Goal: Information Seeking & Learning: Learn about a topic

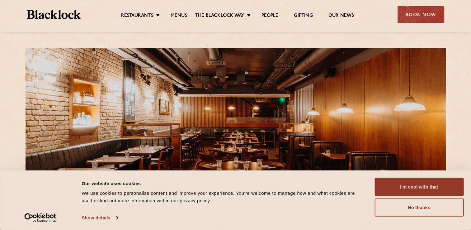
click at [421, 177] on div "Consent Details [#IABV2SETTINGS#] About Our website uses cookies We use cookies…" at bounding box center [235, 199] width 471 height 59
click at [177, 15] on link "Menus" at bounding box center [179, 16] width 17 height 7
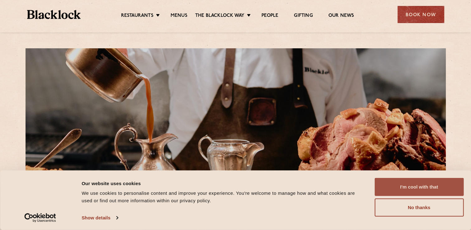
click at [399, 182] on button "I'm cool with that" at bounding box center [419, 187] width 89 height 18
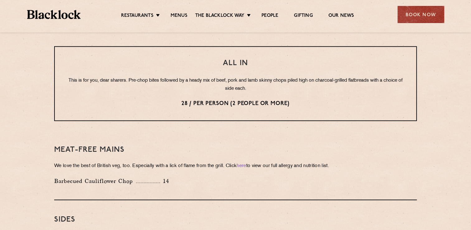
scroll to position [786, 0]
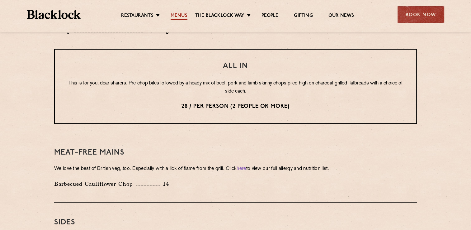
click at [178, 16] on link "Menus" at bounding box center [179, 16] width 17 height 7
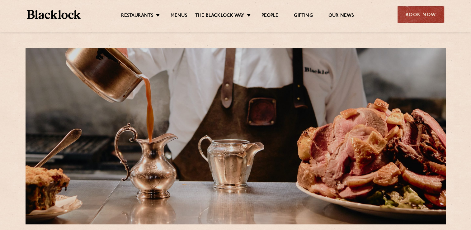
scroll to position [201, 0]
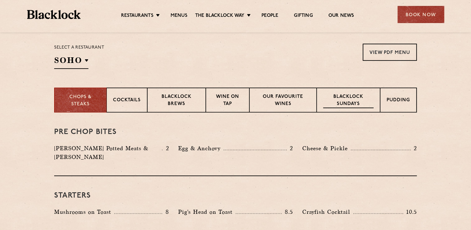
click at [338, 104] on p "Blacklock Sundays" at bounding box center [348, 100] width 50 height 15
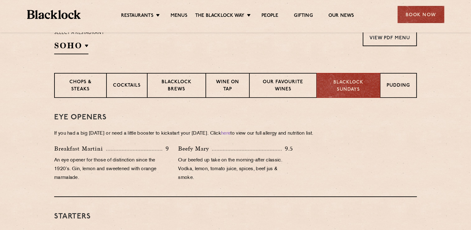
scroll to position [217, 0]
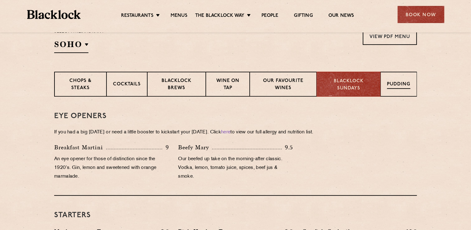
click at [393, 79] on div "Pudding" at bounding box center [399, 84] width 36 height 25
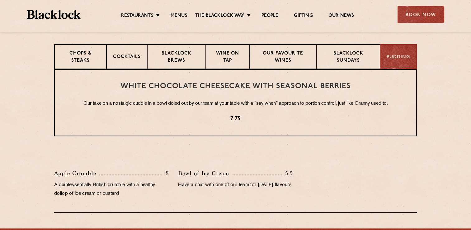
scroll to position [247, 0]
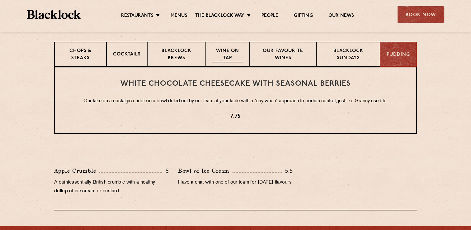
click at [213, 52] on p "Wine on Tap" at bounding box center [227, 55] width 31 height 15
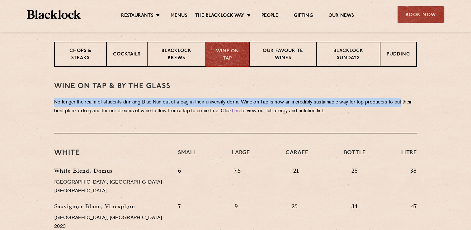
drag, startPoint x: 469, startPoint y: 87, endPoint x: 468, endPoint y: 104, distance: 17.2
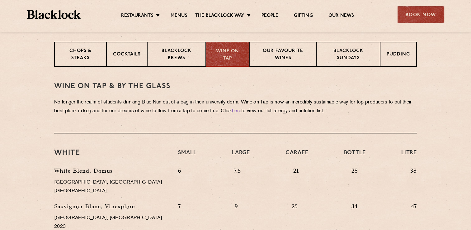
click at [295, 178] on p "21" at bounding box center [296, 182] width 6 height 32
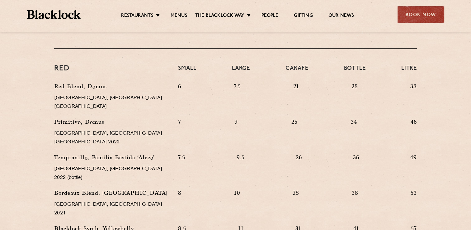
scroll to position [584, 0]
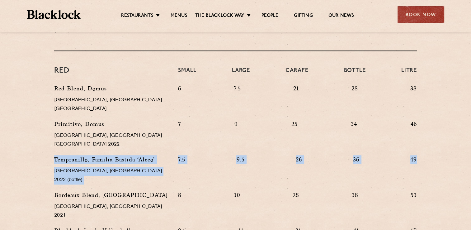
drag, startPoint x: 471, startPoint y: 136, endPoint x: 477, endPoint y: 104, distance: 32.9
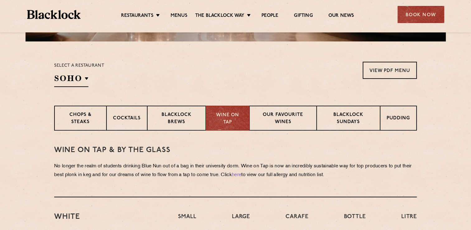
scroll to position [174, 0]
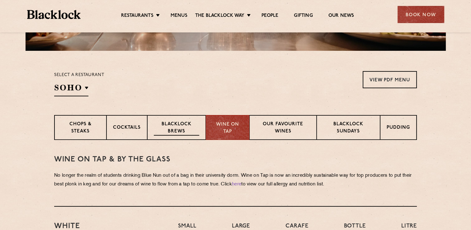
click at [192, 132] on p "Blacklock Brews" at bounding box center [176, 128] width 45 height 15
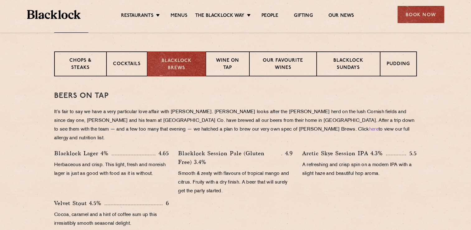
scroll to position [240, 0]
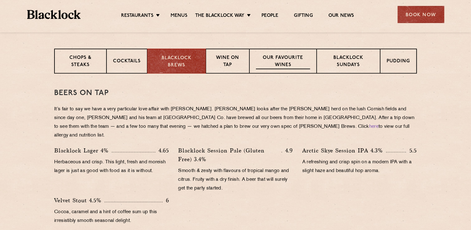
click at [272, 63] on p "Our favourite wines" at bounding box center [283, 62] width 54 height 15
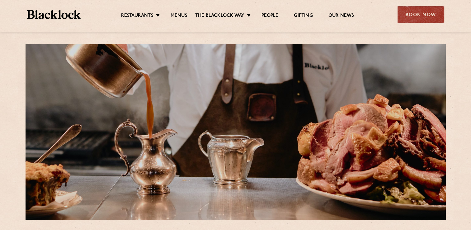
scroll to position [0, 0]
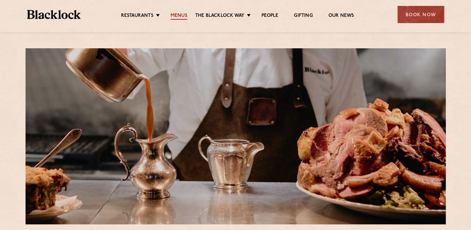
click at [182, 17] on link "Menus" at bounding box center [179, 16] width 17 height 7
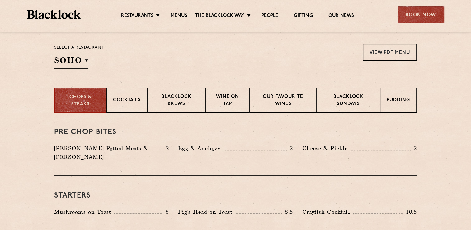
click at [353, 101] on p "Blacklock Sundays" at bounding box center [348, 100] width 50 height 15
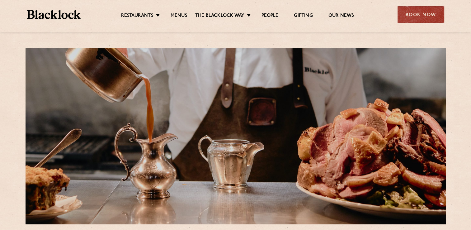
scroll to position [201, 0]
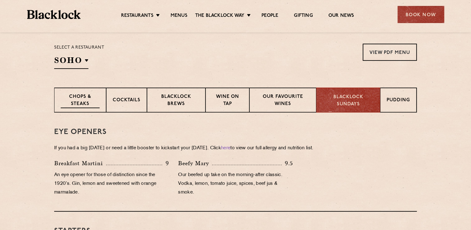
click at [95, 96] on p "Chops & Steaks" at bounding box center [80, 100] width 39 height 15
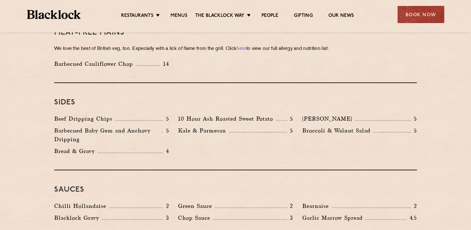
scroll to position [915, 0]
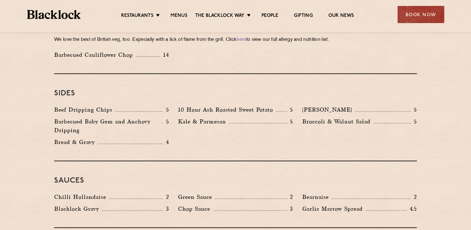
drag, startPoint x: 470, startPoint y: 167, endPoint x: 476, endPoint y: 175, distance: 10.3
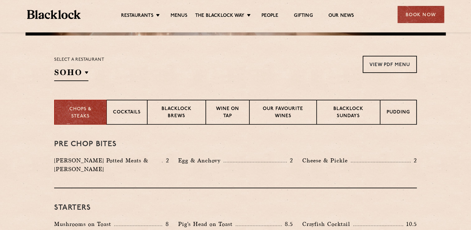
scroll to position [181, 0]
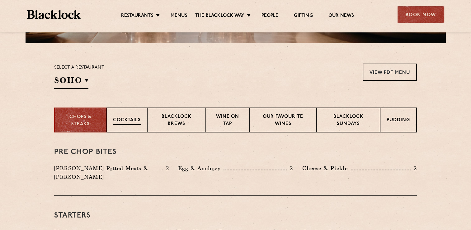
click at [139, 122] on p "Cocktails" at bounding box center [127, 121] width 28 height 8
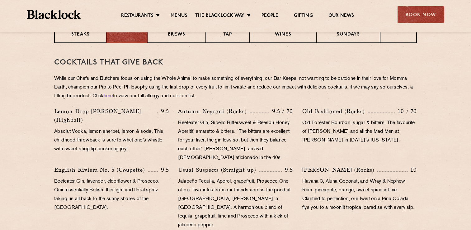
scroll to position [271, 0]
